Goal: Navigation & Orientation: Find specific page/section

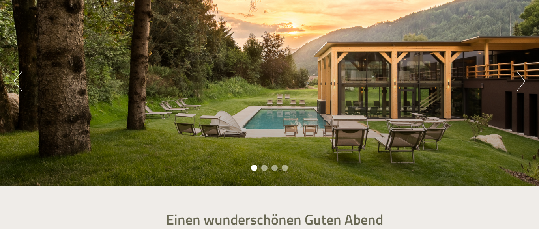
scroll to position [84, 0]
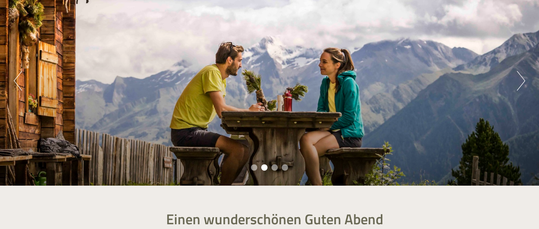
click at [522, 82] on button "Next" at bounding box center [521, 81] width 8 height 20
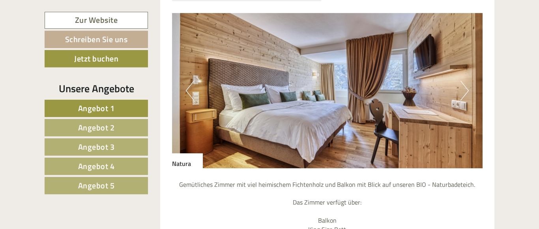
scroll to position [633, 0]
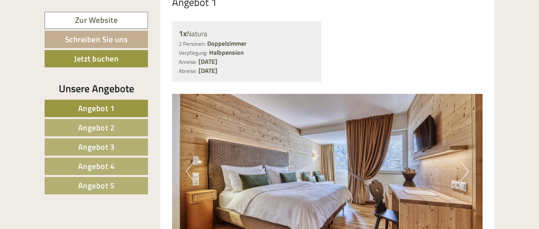
click at [467, 162] on button "Next" at bounding box center [465, 172] width 8 height 20
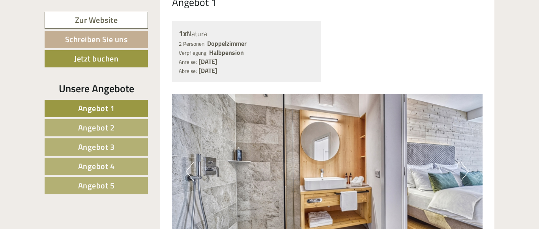
click at [467, 162] on button "Next" at bounding box center [465, 172] width 8 height 20
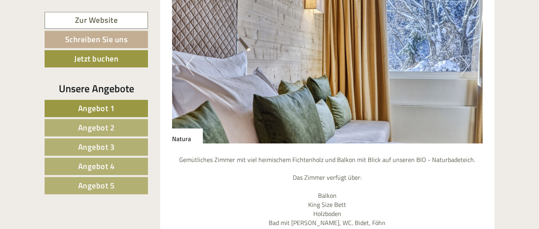
scroll to position [739, 0]
click at [470, 48] on img at bounding box center [327, 66] width 311 height 156
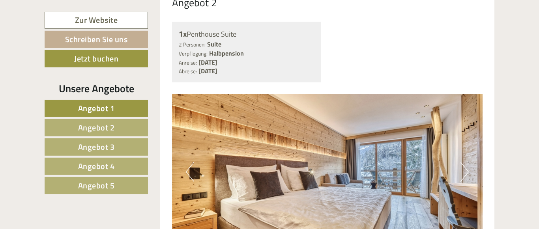
scroll to position [1271, 0]
click at [470, 156] on img at bounding box center [327, 172] width 311 height 156
click at [465, 162] on button "Next" at bounding box center [465, 172] width 8 height 20
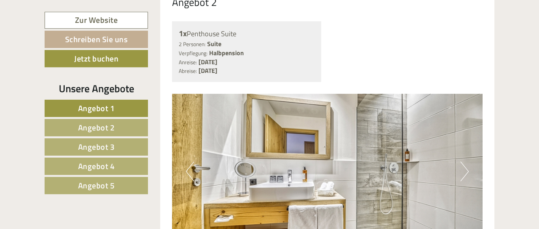
click at [465, 162] on button "Next" at bounding box center [465, 172] width 8 height 20
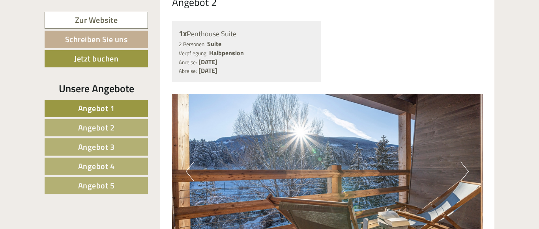
click at [465, 162] on button "Next" at bounding box center [465, 172] width 8 height 20
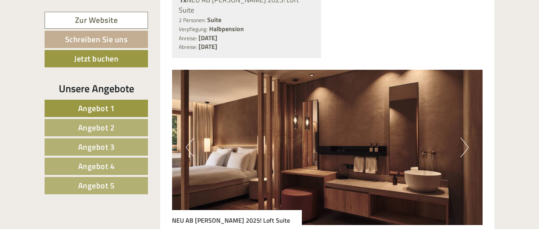
scroll to position [1961, 0]
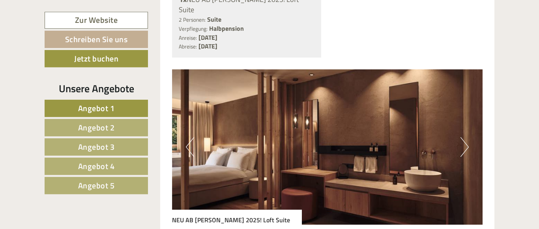
click at [463, 137] on button "Next" at bounding box center [465, 147] width 8 height 20
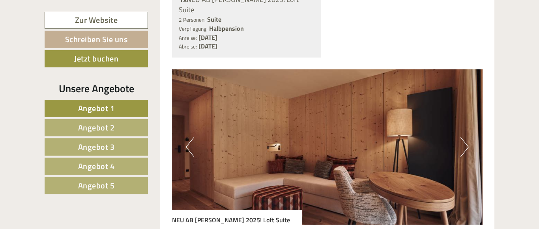
click at [463, 137] on button "Next" at bounding box center [465, 147] width 8 height 20
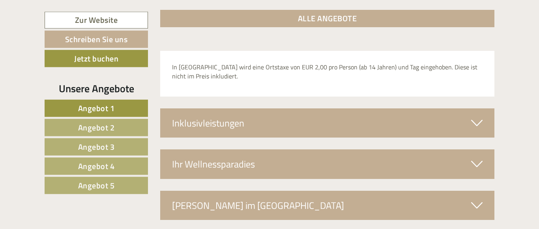
scroll to position [2585, 0]
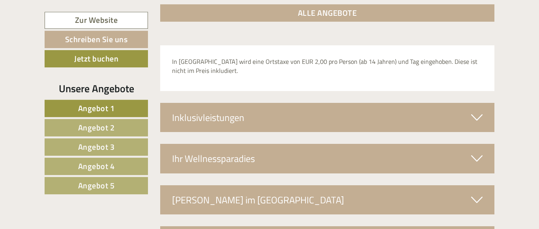
click at [476, 111] on icon at bounding box center [476, 117] width 11 height 13
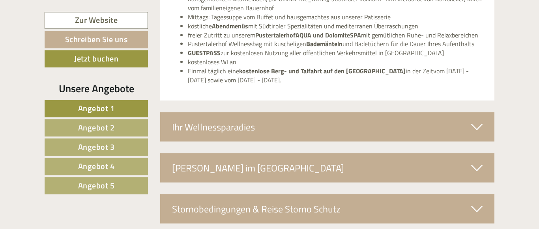
scroll to position [2745, 0]
click at [405, 153] on div "[PERSON_NAME] im [GEOGRAPHIC_DATA]" at bounding box center [327, 167] width 335 height 29
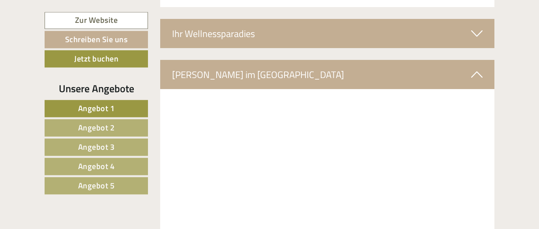
scroll to position [2743, 0]
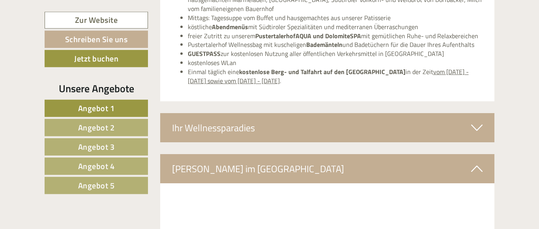
click at [352, 113] on div "Ihr Wellnessparadies" at bounding box center [327, 127] width 335 height 29
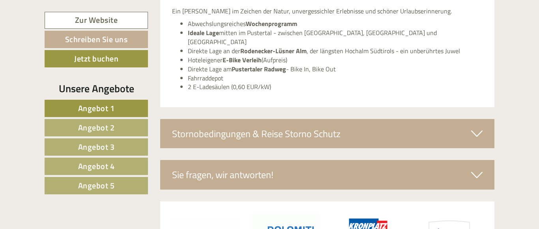
scroll to position [3462, 0]
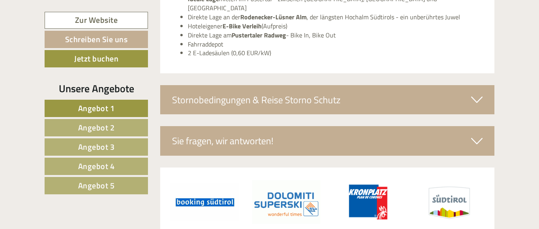
click at [337, 126] on div "Sie fragen, wir antworten!" at bounding box center [327, 140] width 335 height 29
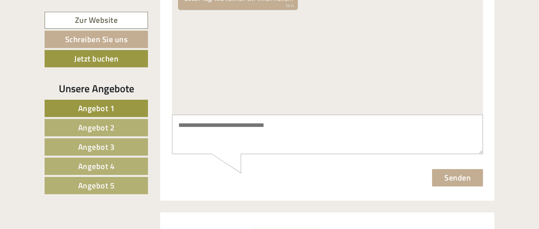
scroll to position [3665, 0]
